Goal: Check status: Check status

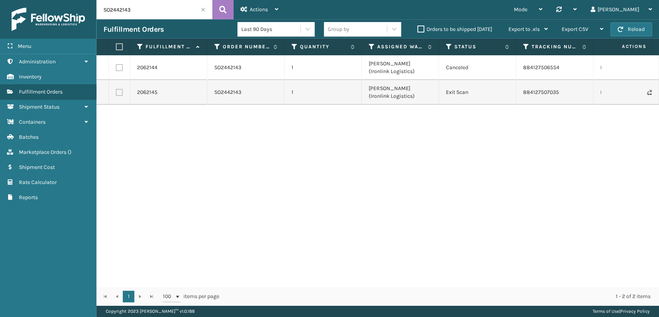
click at [15, 0] on html "Menu Administration Inventory Fulfillment Orders Shipment Status Containers Bat…" at bounding box center [329, 158] width 659 height 317
paste input "1747"
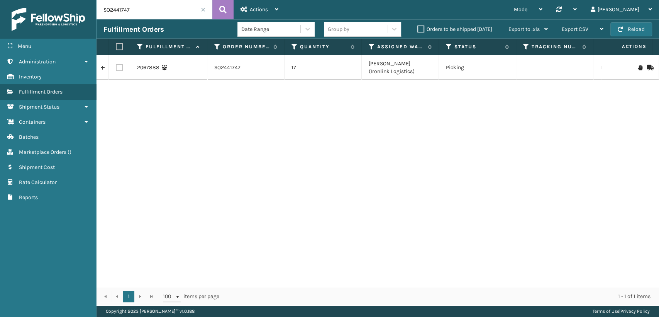
drag, startPoint x: 129, startPoint y: 8, endPoint x: 46, endPoint y: 2, distance: 82.9
click at [40, 0] on div "Menu Administration Inventory Fulfillment Orders Shipment Status Containers Bat…" at bounding box center [329, 0] width 659 height 0
paste input "8"
drag, startPoint x: 151, startPoint y: 6, endPoint x: 0, endPoint y: 8, distance: 151.0
click at [0, 0] on div "Menu Administration Inventory Fulfillment Orders Shipment Status Containers Bat…" at bounding box center [329, 0] width 659 height 0
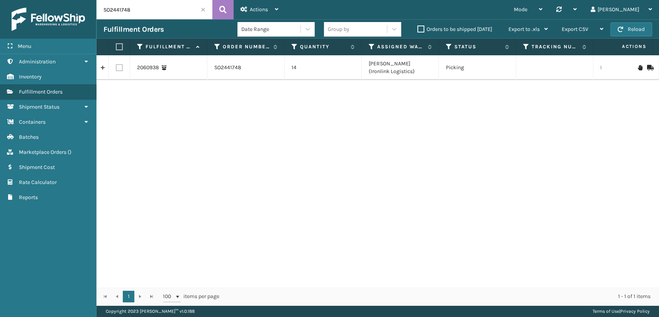
paste input "51"
drag, startPoint x: 119, startPoint y: 9, endPoint x: 29, endPoint y: 9, distance: 90.0
click at [29, 0] on div "Menu Administration Inventory Fulfillment Orders Shipment Status Containers Bat…" at bounding box center [329, 0] width 659 height 0
paste input "39069"
drag, startPoint x: 145, startPoint y: 11, endPoint x: 37, endPoint y: 10, distance: 108.1
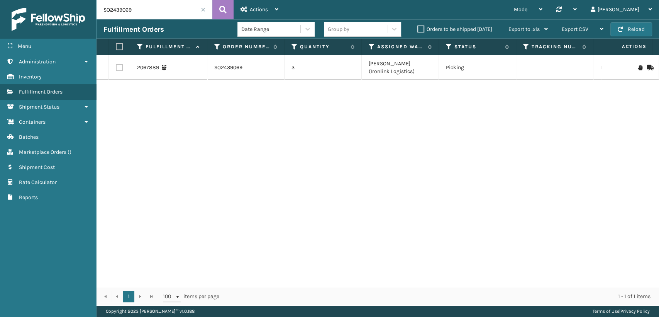
click at [37, 0] on div "Menu Administration Inventory Fulfillment Orders Shipment Status Containers Bat…" at bounding box center [329, 0] width 659 height 0
paste input "104"
drag, startPoint x: 159, startPoint y: 17, endPoint x: 0, endPoint y: 5, distance: 159.6
click at [0, 0] on div "Menu Administration Inventory Fulfillment Orders Shipment Status Containers Bat…" at bounding box center [329, 0] width 659 height 0
paste input "8876"
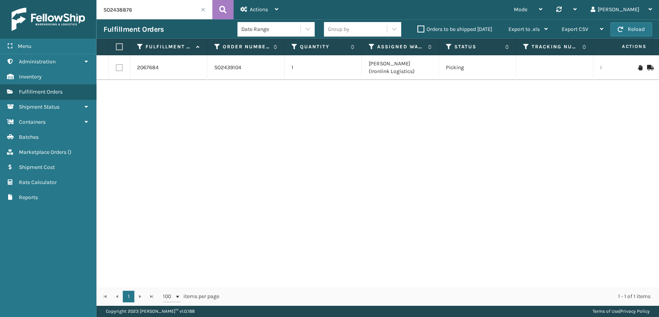
type input "SO2438876"
click at [60, 150] on span "Marketplace Orders" at bounding box center [43, 152] width 48 height 7
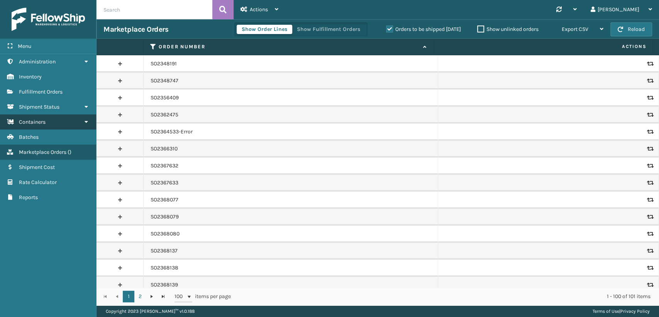
click at [76, 125] on link "Containers" at bounding box center [48, 121] width 96 height 15
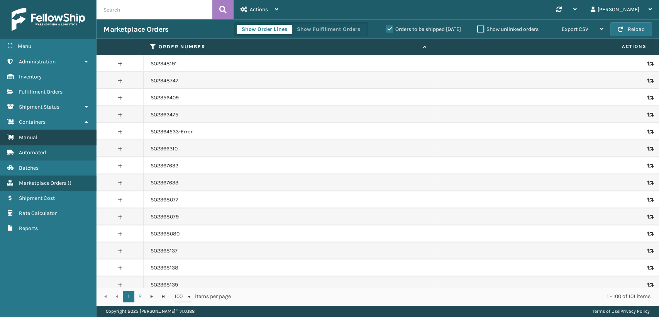
click at [49, 143] on link "Manual" at bounding box center [48, 137] width 96 height 15
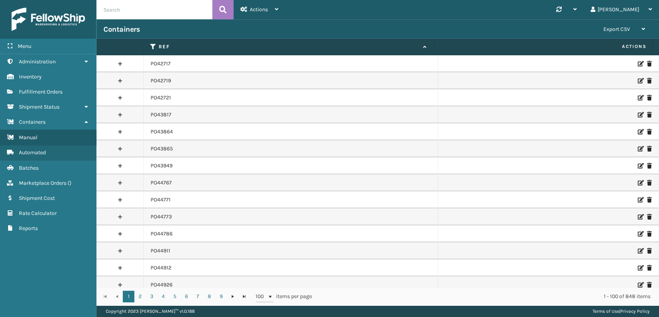
click at [155, 8] on input "text" at bounding box center [155, 9] width 116 height 19
paste input "PO50132"
type input "PO50132"
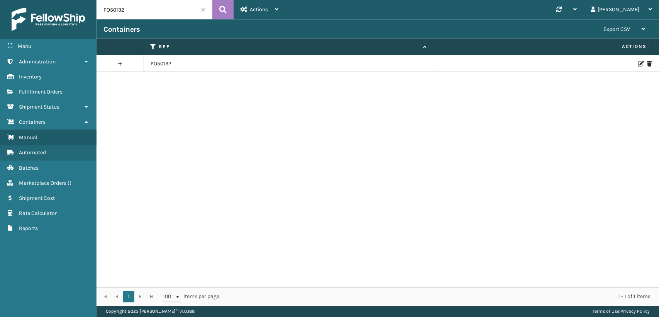
click at [120, 64] on link at bounding box center [120, 64] width 47 height 12
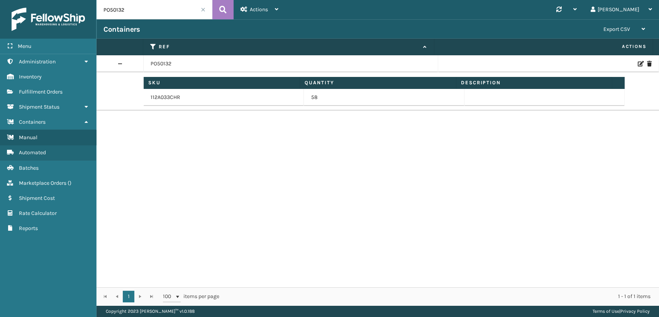
click at [358, 97] on td "58" at bounding box center [384, 97] width 160 height 17
click at [366, 91] on td "58" at bounding box center [384, 97] width 160 height 17
click at [368, 90] on td "58" at bounding box center [384, 97] width 160 height 17
click at [362, 95] on td "58" at bounding box center [384, 97] width 160 height 17
click at [40, 155] on link "Automated" at bounding box center [48, 152] width 96 height 15
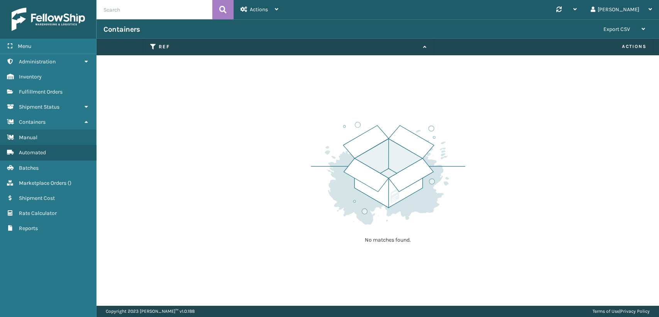
click at [139, 13] on input "text" at bounding box center [155, 9] width 116 height 19
paste input "PO50132"
type input "PO50132"
click at [275, 13] on div "Actions" at bounding box center [260, 9] width 38 height 19
click at [40, 163] on link "Batches" at bounding box center [48, 167] width 96 height 15
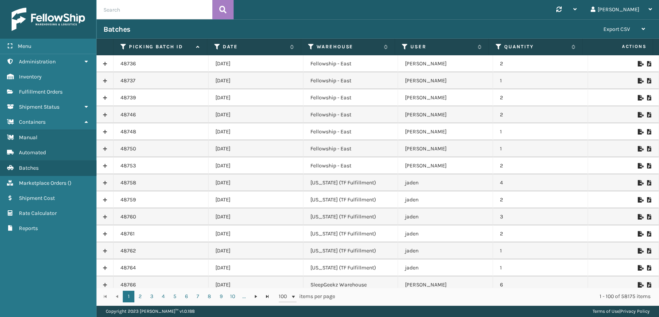
click at [127, 13] on input "text" at bounding box center [155, 9] width 116 height 19
paste input "PO50132"
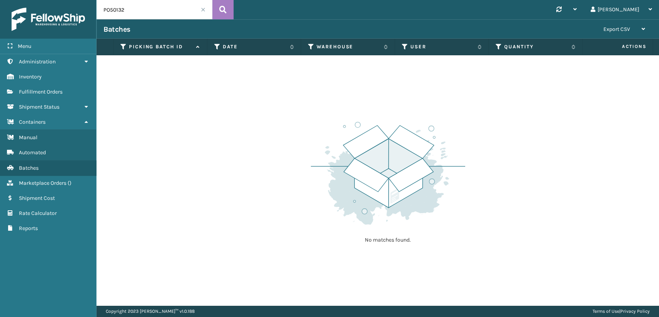
drag, startPoint x: 107, startPoint y: 9, endPoint x: 52, endPoint y: 13, distance: 55.0
click at [52, 0] on div "Menu Administration Inventory Fulfillment Orders Shipment Status Containers Man…" at bounding box center [329, 0] width 659 height 0
type input "50132"
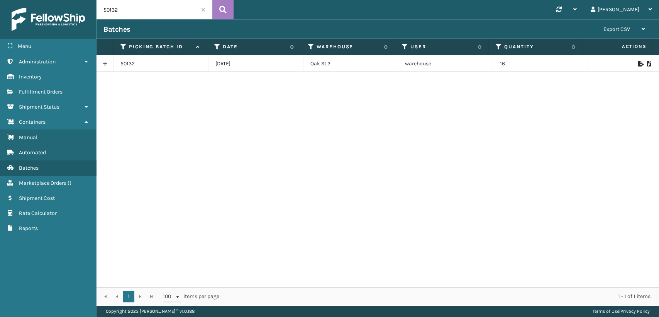
click at [102, 62] on link at bounding box center [105, 64] width 17 height 12
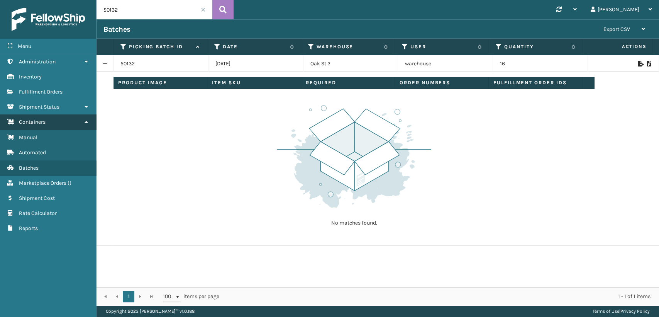
click at [51, 119] on link "Containers" at bounding box center [48, 121] width 96 height 15
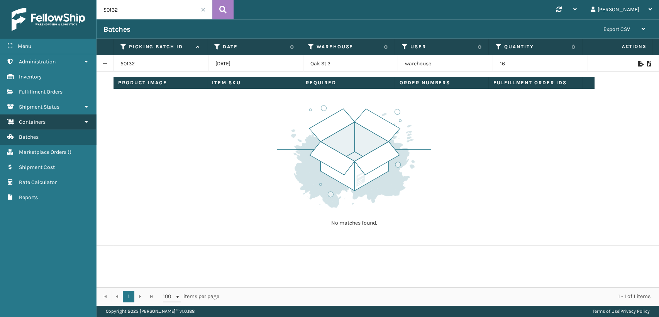
click at [51, 119] on link "Containers" at bounding box center [48, 121] width 96 height 15
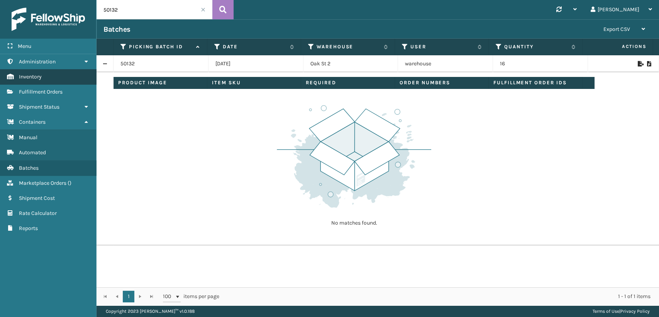
click at [54, 78] on link "Inventory" at bounding box center [48, 76] width 96 height 15
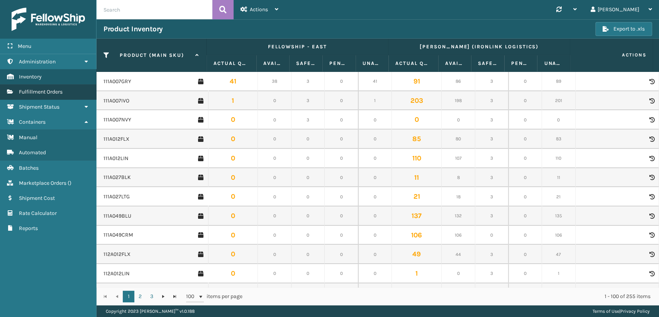
click at [65, 93] on link "Fulfillment Orders" at bounding box center [48, 91] width 96 height 15
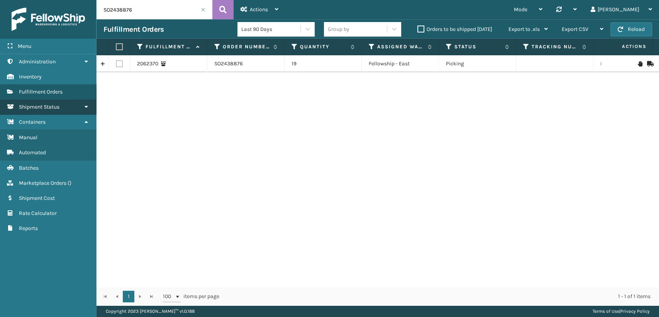
click at [59, 106] on span "Shipment Status" at bounding box center [39, 106] width 41 height 7
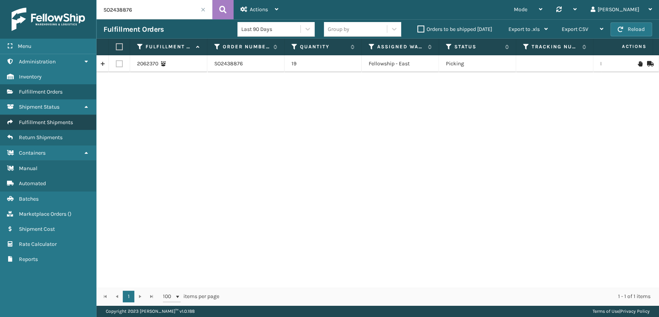
click at [61, 119] on span "Fulfillment Shipments" at bounding box center [46, 122] width 54 height 7
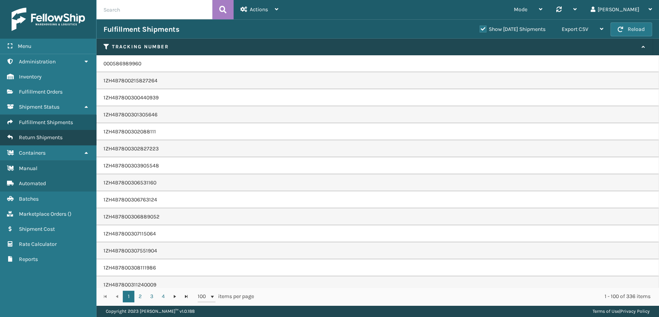
click at [51, 140] on span "Return Shipments" at bounding box center [41, 137] width 44 height 7
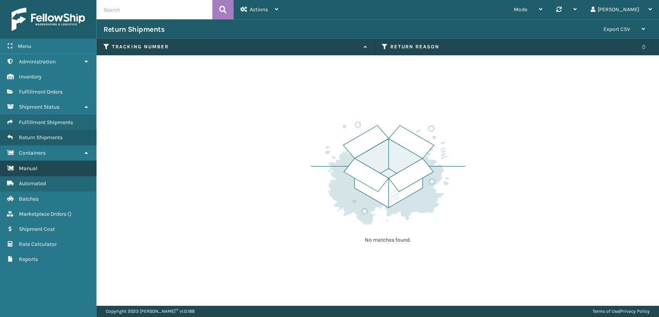
click at [38, 163] on link "Manual" at bounding box center [48, 168] width 96 height 15
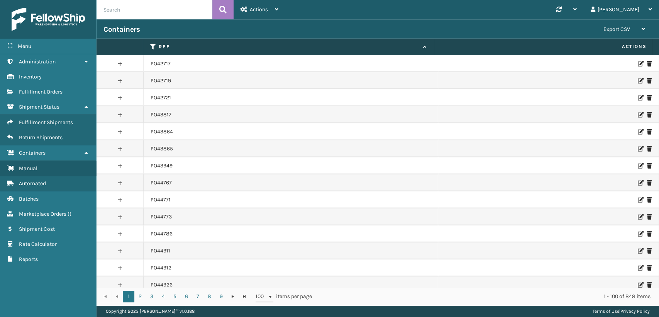
click at [153, 14] on input "text" at bounding box center [155, 9] width 116 height 19
click at [120, 63] on link at bounding box center [120, 64] width 47 height 12
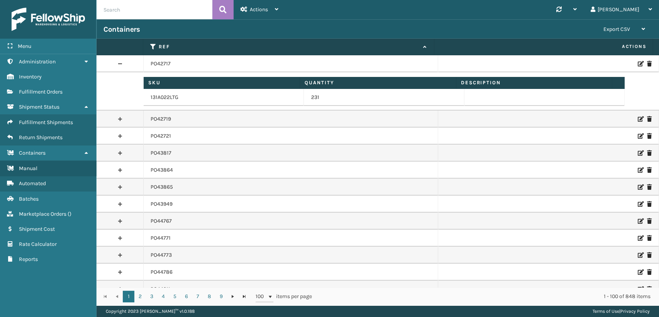
click at [120, 63] on link at bounding box center [120, 64] width 47 height 12
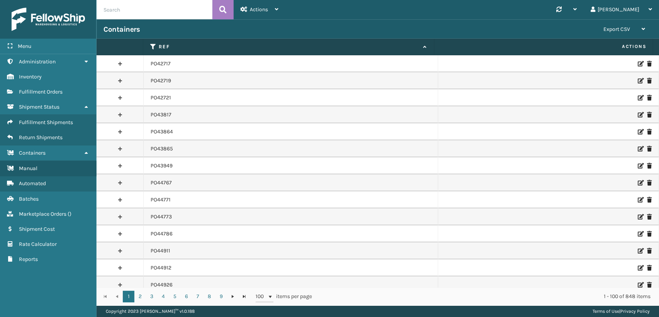
click at [145, 12] on input "text" at bounding box center [155, 9] width 116 height 19
paste input "PO50132"
type input "PO50132"
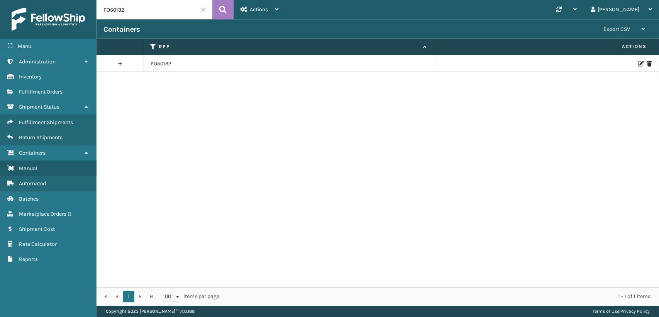
click at [118, 64] on link at bounding box center [120, 64] width 47 height 12
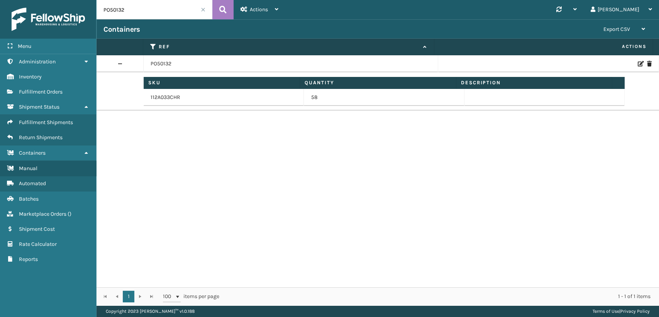
click at [194, 93] on td "112A033CHR" at bounding box center [224, 97] width 160 height 17
click at [638, 64] on icon at bounding box center [640, 63] width 5 height 5
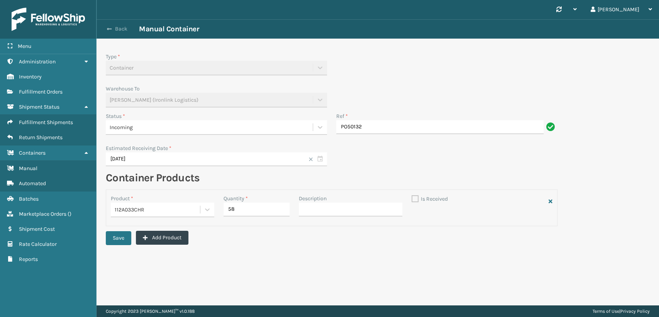
click at [113, 28] on button "Back" at bounding box center [121, 28] width 36 height 7
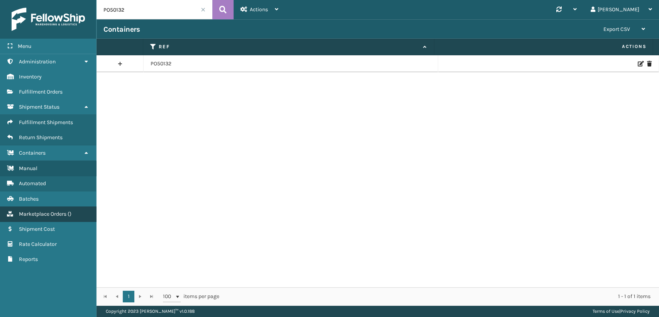
click at [51, 218] on link "Marketplace Orders ( )" at bounding box center [48, 213] width 96 height 15
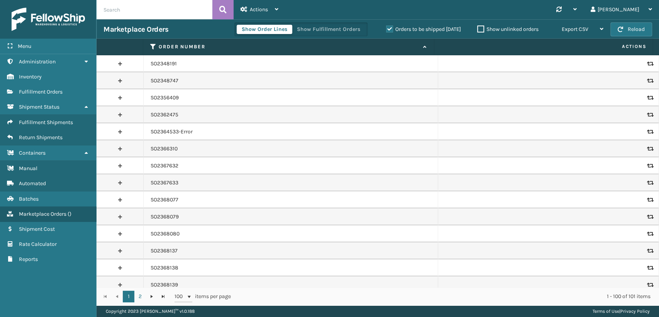
click at [133, 10] on input "text" at bounding box center [155, 9] width 116 height 19
paste input "PO50132"
type input "PO50132"
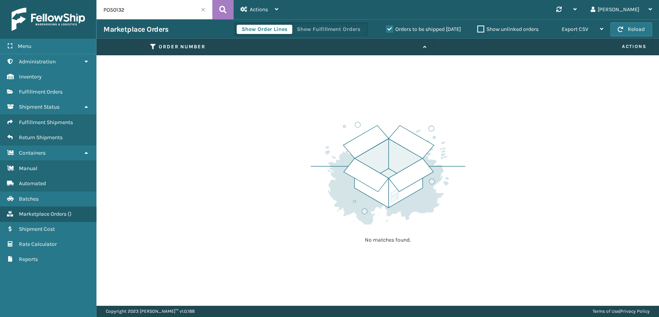
click at [389, 29] on label "Orders to be shipped [DATE]" at bounding box center [423, 29] width 75 height 7
click at [387, 29] on input "Orders to be shipped [DATE]" at bounding box center [386, 27] width 0 height 5
click at [52, 97] on link "Fulfillment Orders" at bounding box center [48, 91] width 96 height 15
